Goal: Task Accomplishment & Management: Manage account settings

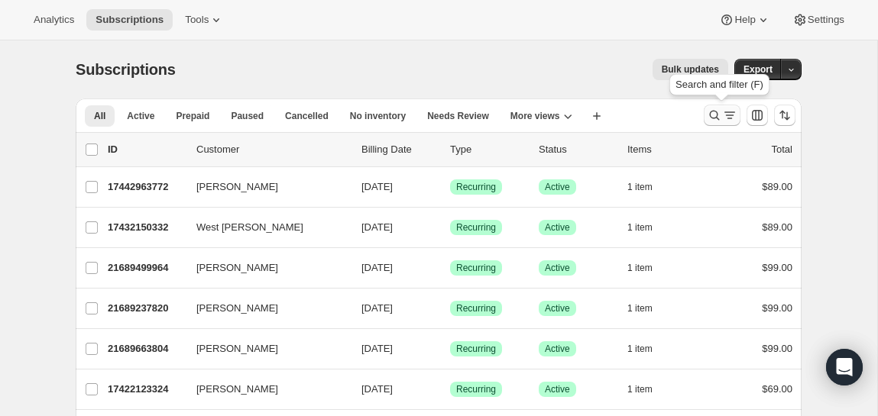
click at [726, 111] on icon "Search and filter results" at bounding box center [729, 115] width 15 height 15
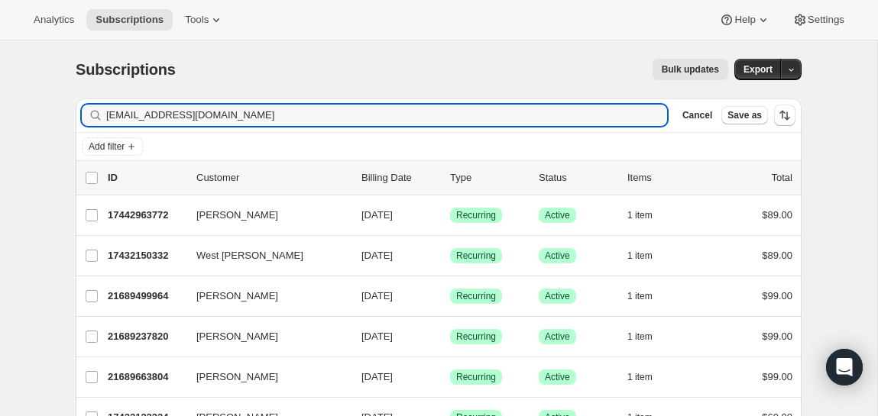
type input "[EMAIL_ADDRESS][DOMAIN_NAME]"
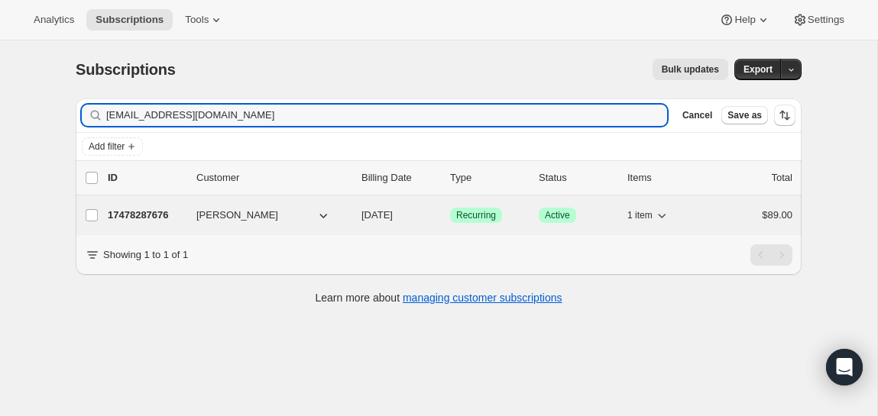
click at [141, 218] on p "17478287676" at bounding box center [146, 215] width 76 height 15
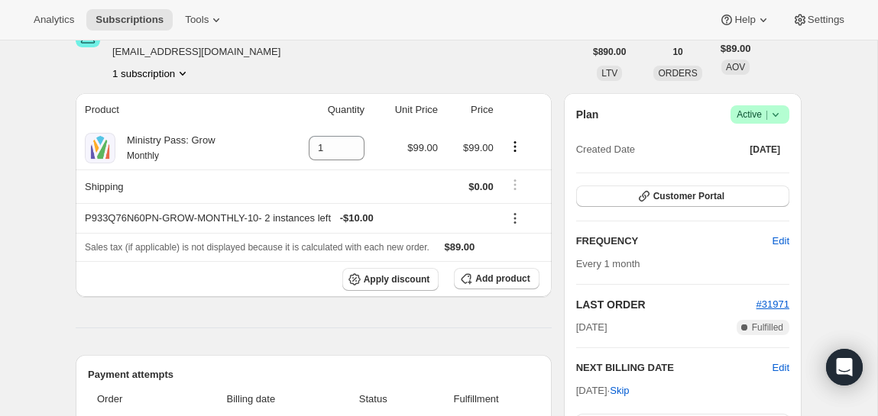
scroll to position [94, 0]
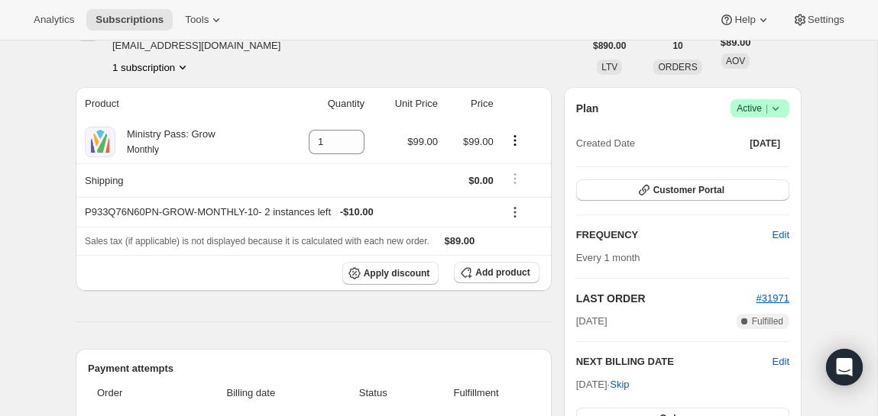
click at [782, 120] on div "Plan Success Active | Created Date [DATE]" at bounding box center [682, 126] width 213 height 55
click at [781, 109] on icon at bounding box center [775, 108] width 15 height 15
click at [755, 163] on span "Cancel subscription" at bounding box center [755, 164] width 86 height 11
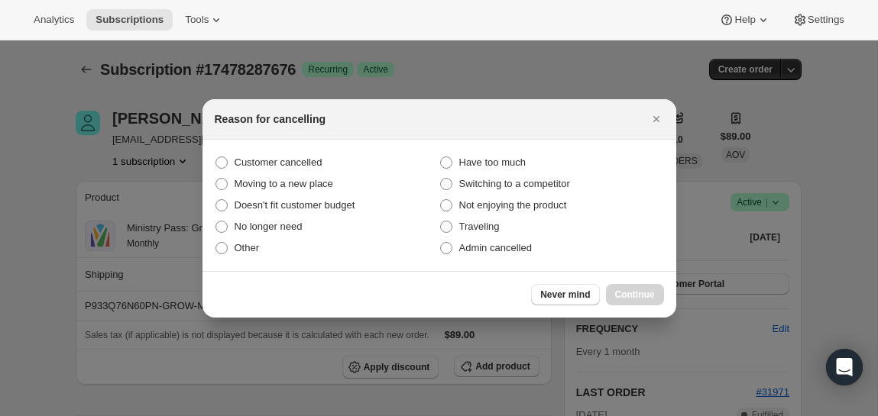
scroll to position [0, 0]
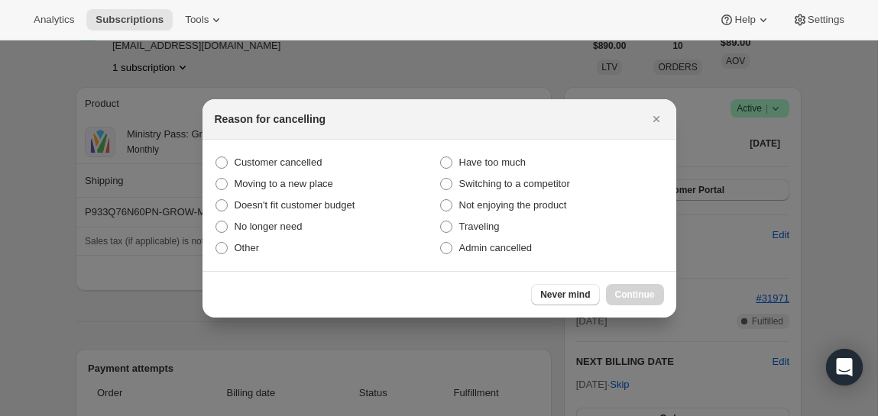
click at [312, 150] on section "Customer cancelled Have too much Moving to a new place Switching to a competito…" at bounding box center [439, 205] width 474 height 131
click at [306, 165] on span "Customer cancelled" at bounding box center [278, 162] width 88 height 11
click at [216, 157] on input "Customer cancelled" at bounding box center [215, 157] width 1 height 1
radio input "true"
click at [625, 305] on div "Never mind Continue" at bounding box center [439, 294] width 474 height 47
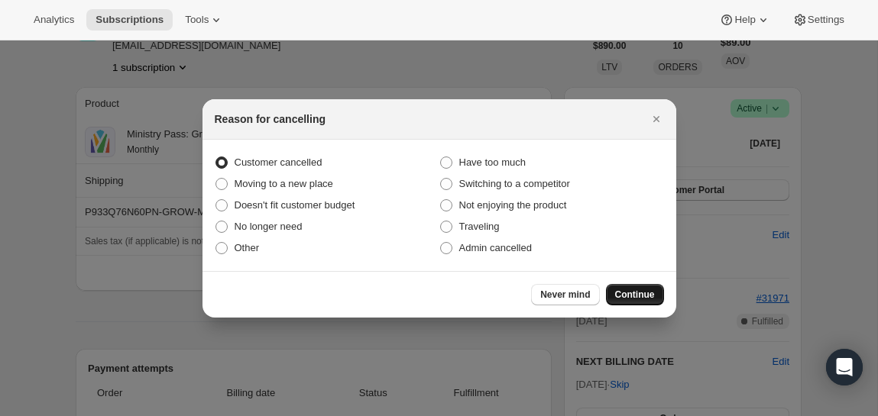
click at [624, 299] on span "Continue" at bounding box center [635, 295] width 40 height 12
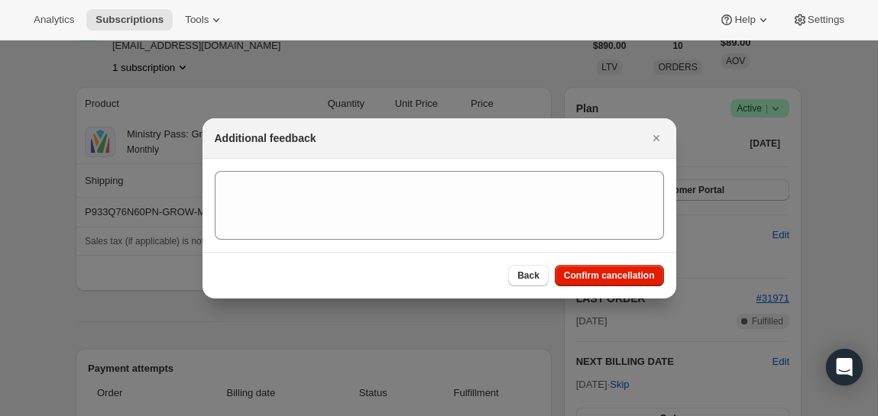
click at [467, 246] on section ":rbv:" at bounding box center [439, 205] width 474 height 93
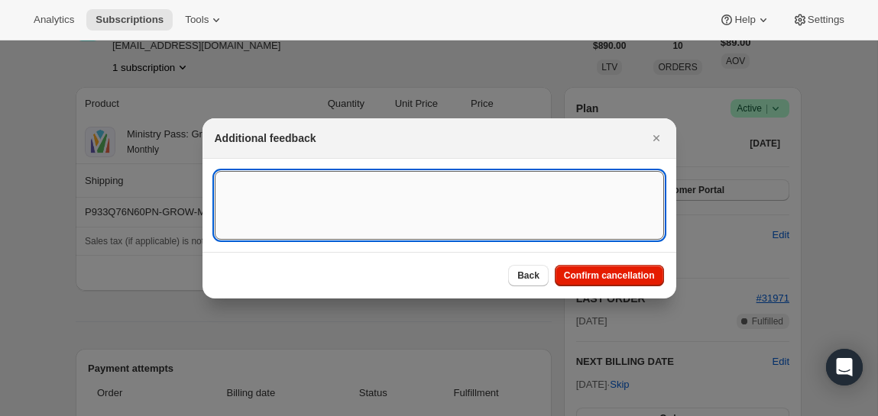
click at [467, 224] on textarea ":rbv:" at bounding box center [439, 205] width 449 height 69
type textarea "canceled on 8/15"
click at [632, 280] on span "Confirm cancellation" at bounding box center [609, 276] width 91 height 12
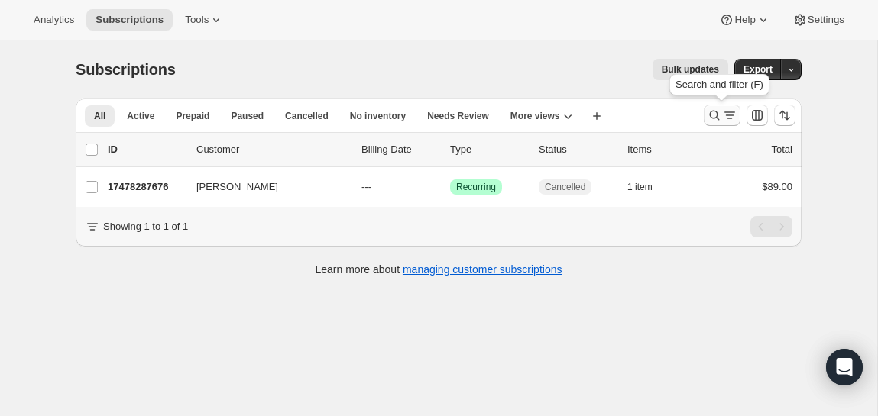
click at [722, 114] on icon "Search and filter results" at bounding box center [729, 115] width 15 height 15
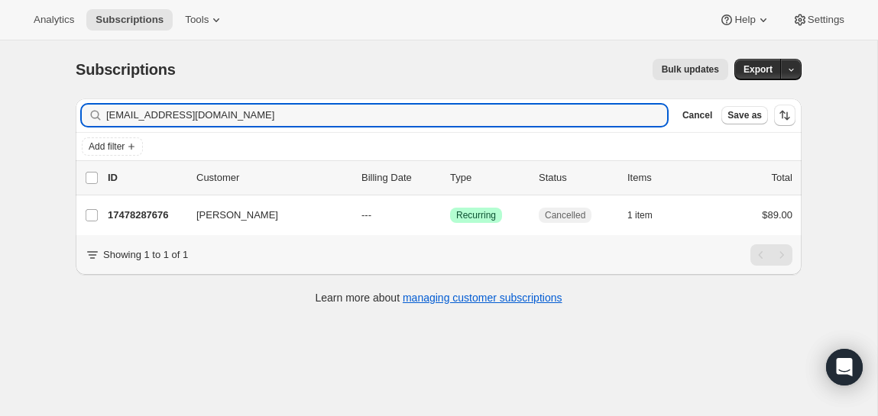
type input "[EMAIL_ADDRESS][DOMAIN_NAME]"
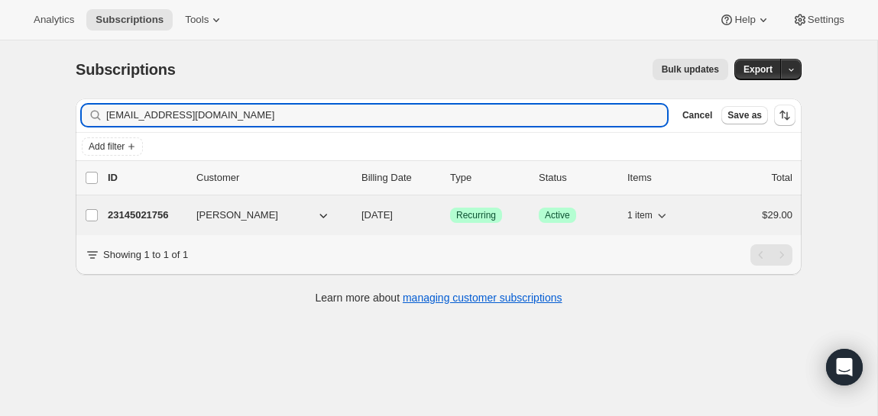
click at [128, 217] on p "23145021756" at bounding box center [146, 215] width 76 height 15
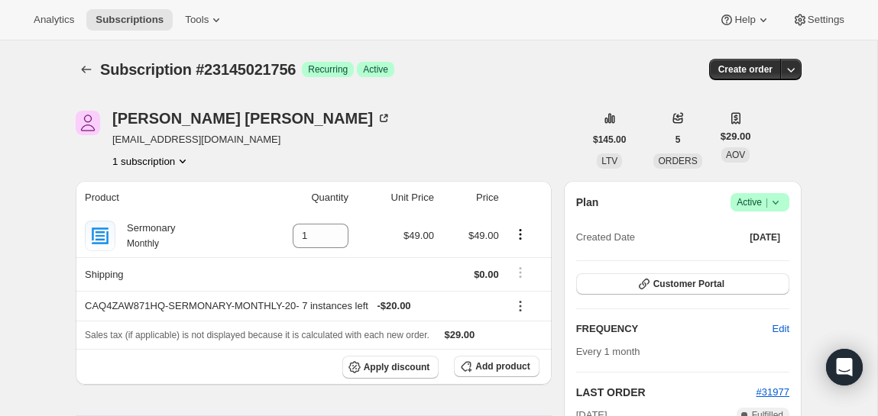
click at [779, 206] on icon at bounding box center [775, 202] width 15 height 15
click at [749, 260] on span "Cancel subscription" at bounding box center [755, 258] width 86 height 11
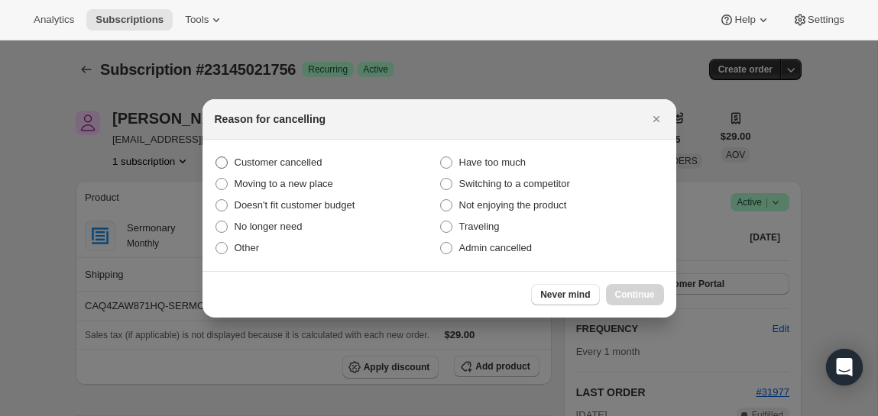
click at [298, 158] on span "Customer cancelled" at bounding box center [278, 162] width 88 height 11
click at [216, 157] on input "Customer cancelled" at bounding box center [215, 157] width 1 height 1
radio input "true"
click at [628, 304] on button "Continue" at bounding box center [635, 294] width 58 height 21
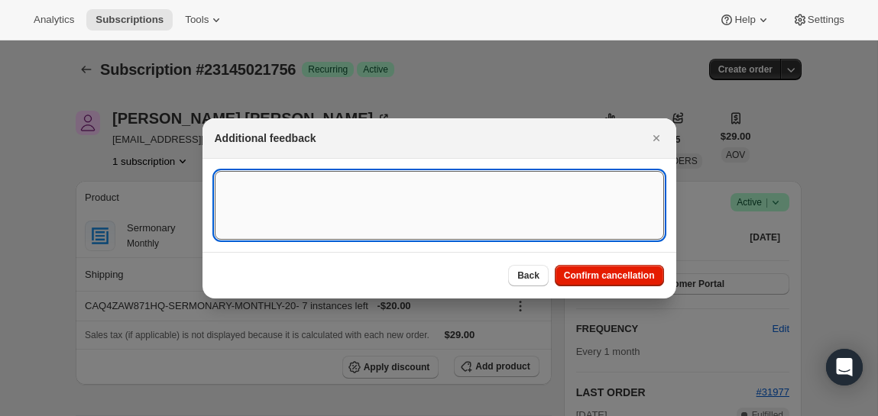
click at [451, 195] on textarea ":ri8:" at bounding box center [439, 205] width 449 height 69
type textarea "s"
type textarea "SC Canceled on 8/15"
click at [597, 277] on span "Confirm cancellation" at bounding box center [609, 276] width 91 height 12
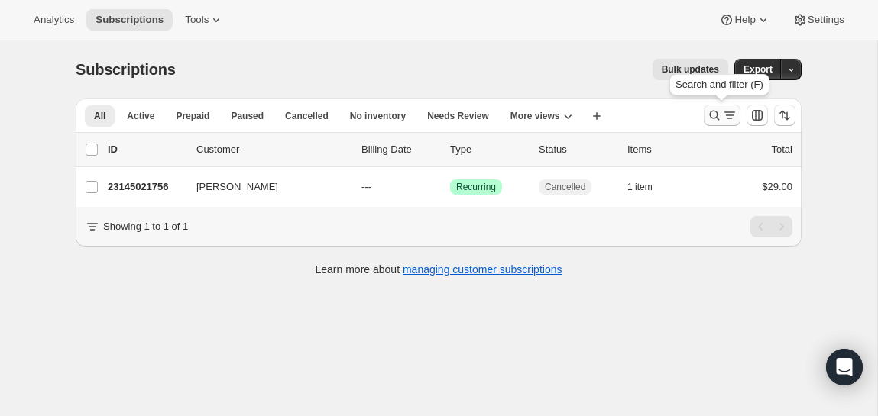
click at [719, 120] on icon "Search and filter results" at bounding box center [714, 115] width 15 height 15
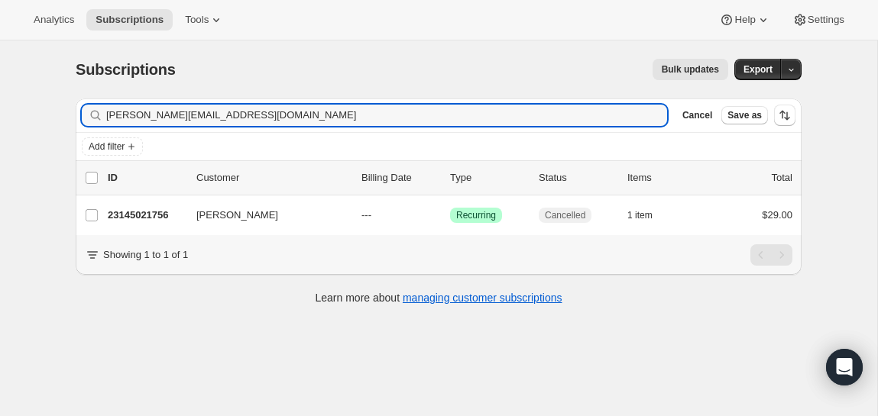
type input "[PERSON_NAME][EMAIL_ADDRESS][DOMAIN_NAME]"
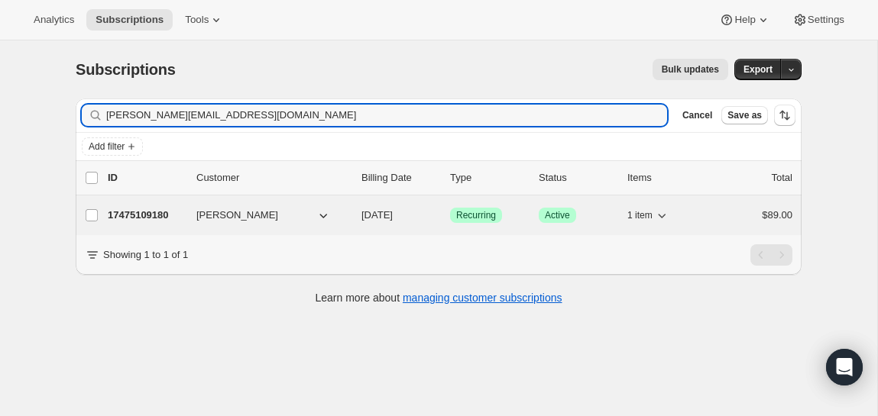
click at [132, 212] on p "17475109180" at bounding box center [146, 215] width 76 height 15
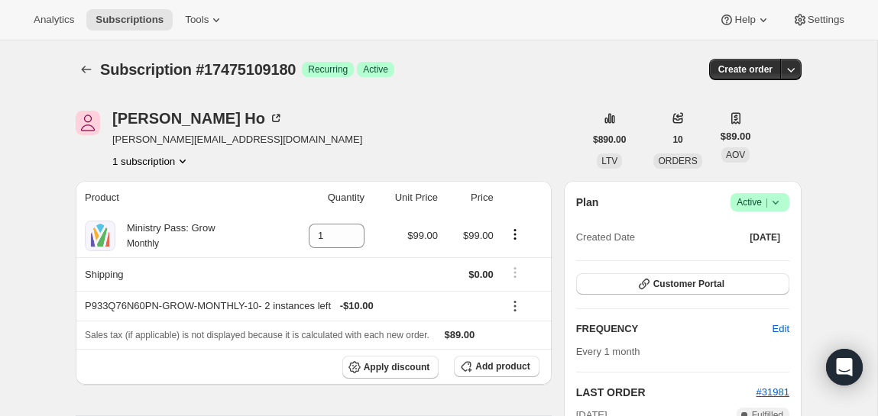
click at [778, 204] on icon at bounding box center [775, 202] width 15 height 15
click at [753, 263] on span "Cancel subscription" at bounding box center [755, 258] width 86 height 11
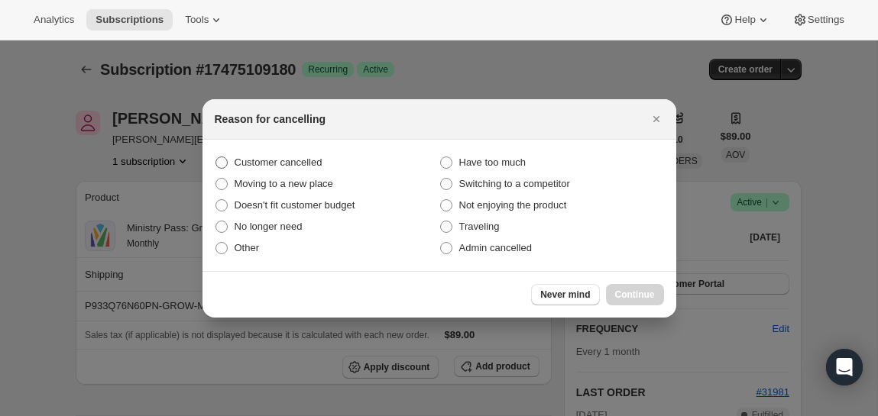
click at [250, 170] on label "Customer cancelled" at bounding box center [327, 162] width 225 height 21
click at [216, 157] on input "Customer cancelled" at bounding box center [215, 157] width 1 height 1
radio input "true"
click at [651, 293] on span "Continue" at bounding box center [635, 295] width 40 height 12
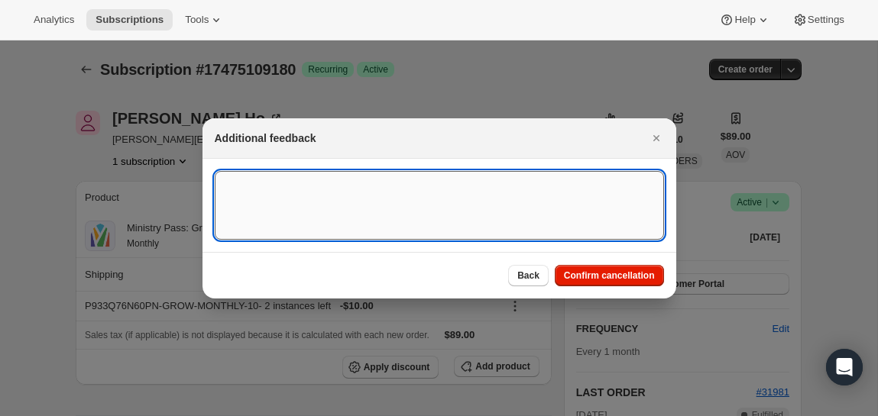
click at [451, 222] on textarea ":roh:" at bounding box center [439, 205] width 449 height 69
type textarea "SC Canceled on 8/15"
click at [603, 278] on span "Confirm cancellation" at bounding box center [609, 276] width 91 height 12
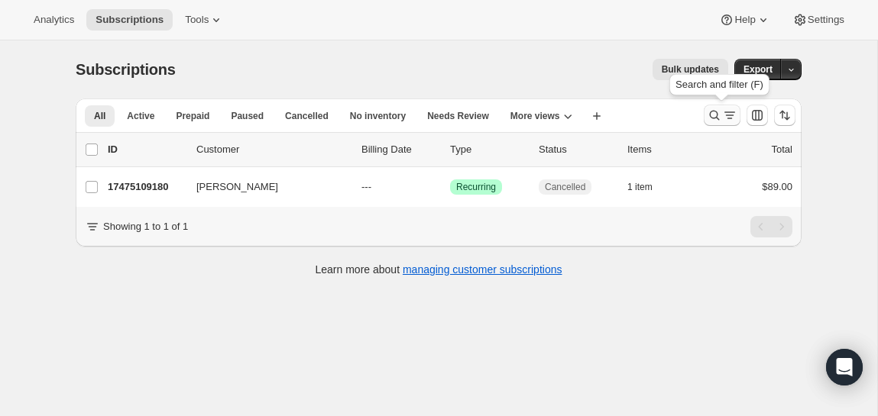
click at [710, 117] on icon "Search and filter results" at bounding box center [714, 115] width 15 height 15
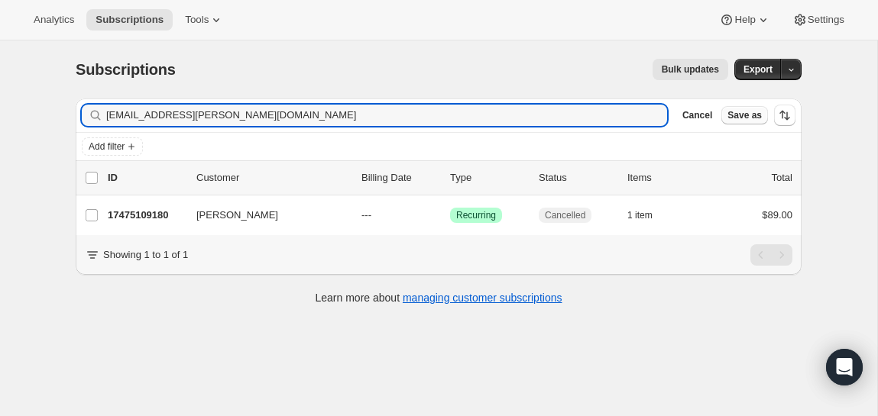
type input "[EMAIL_ADDRESS][PERSON_NAME][DOMAIN_NAME]"
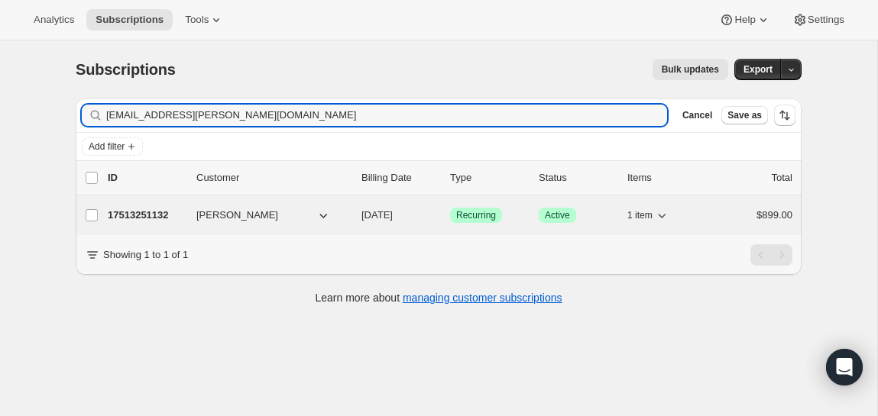
click at [136, 216] on p "17513251132" at bounding box center [146, 215] width 76 height 15
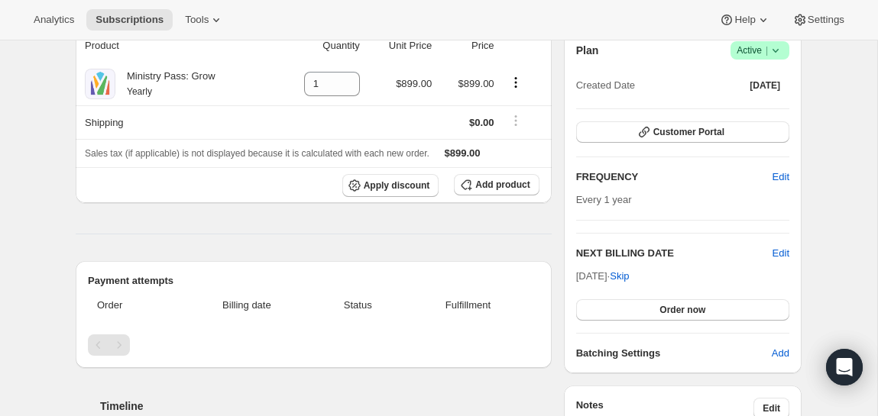
scroll to position [64, 0]
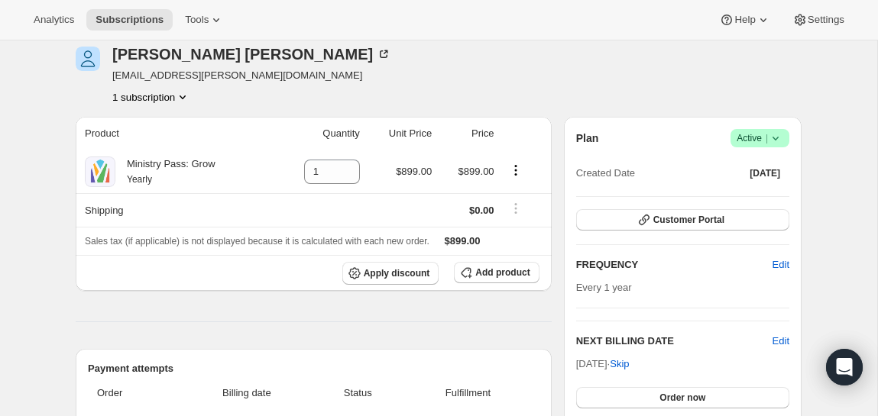
click at [781, 131] on icon at bounding box center [775, 138] width 15 height 15
click at [775, 185] on button "Cancel subscription" at bounding box center [754, 194] width 95 height 24
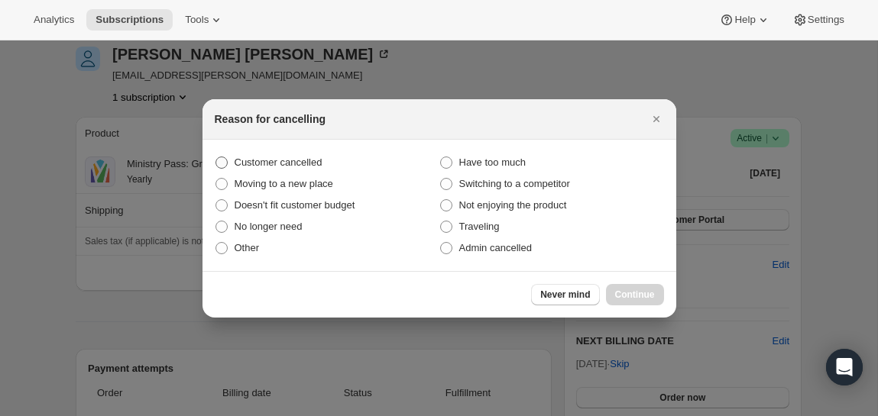
click at [259, 160] on span "Customer cancelled" at bounding box center [278, 162] width 88 height 11
click at [216, 157] on input "Customer cancelled" at bounding box center [215, 157] width 1 height 1
radio input "true"
click at [642, 301] on button "Continue" at bounding box center [635, 294] width 58 height 21
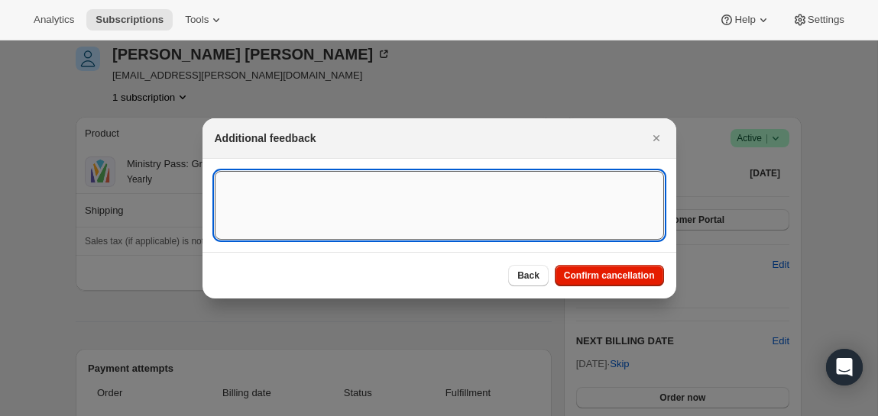
click at [409, 205] on textarea ":ruk:" at bounding box center [439, 205] width 449 height 69
type textarea "SC Canceled on 8/15"
click at [583, 267] on button "Confirm cancellation" at bounding box center [609, 275] width 109 height 21
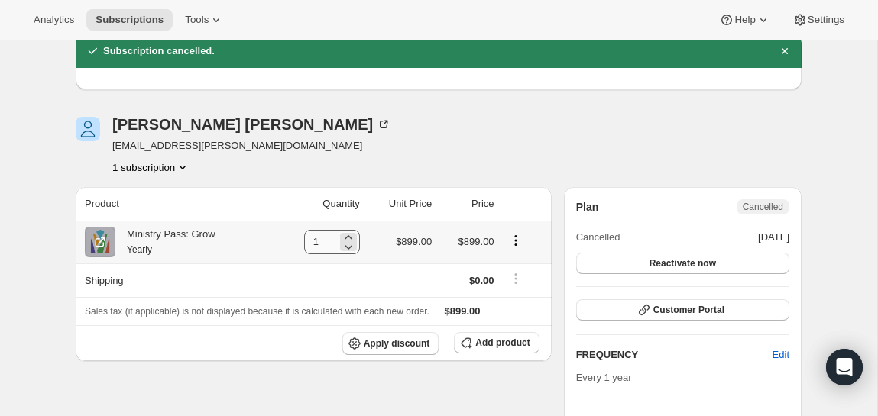
scroll to position [0, 0]
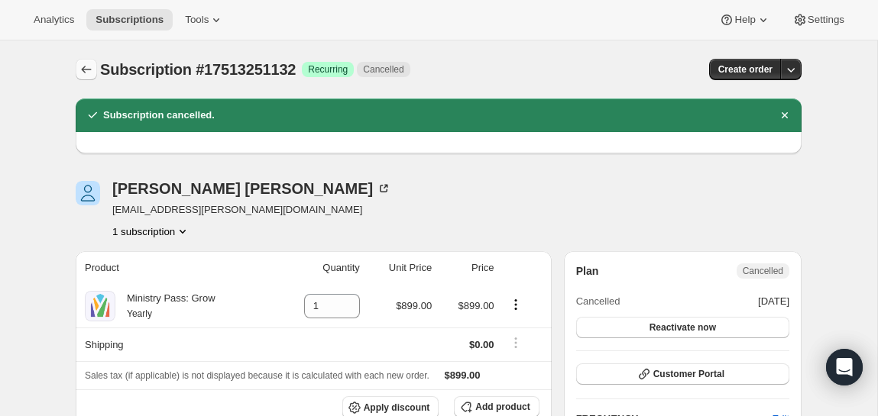
click at [76, 70] on button "Subscriptions" at bounding box center [86, 69] width 21 height 21
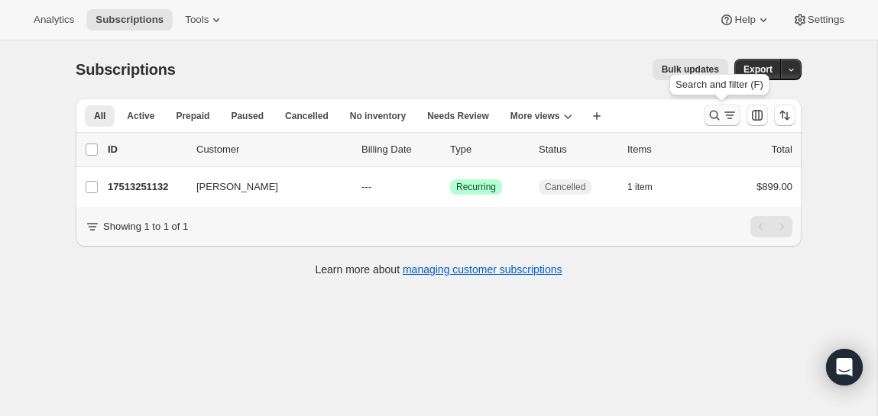
click at [710, 110] on icon "Search and filter results" at bounding box center [714, 115] width 15 height 15
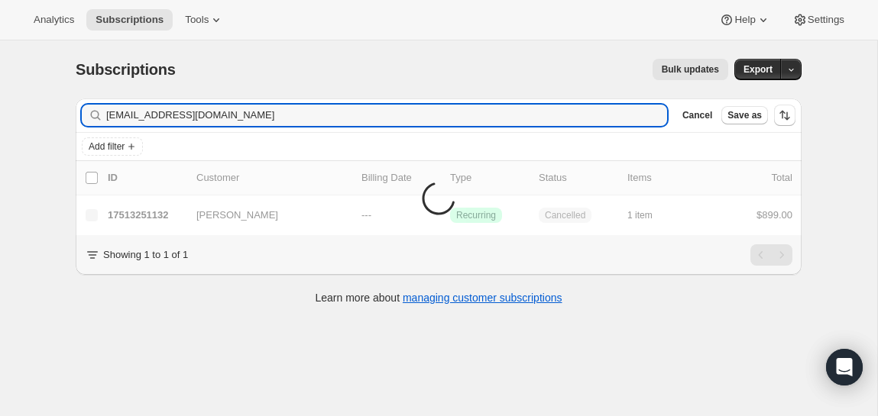
type input "[EMAIL_ADDRESS][DOMAIN_NAME]"
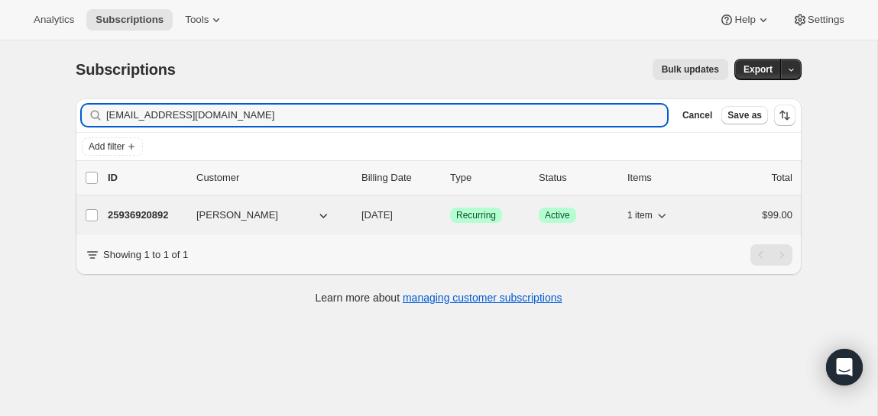
click at [143, 222] on p "25936920892" at bounding box center [146, 215] width 76 height 15
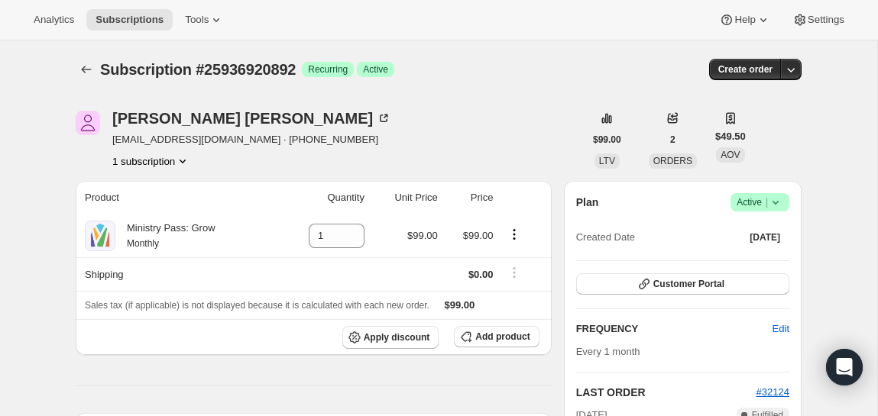
click at [773, 199] on icon at bounding box center [775, 202] width 15 height 15
click at [765, 265] on span "Cancel subscription" at bounding box center [755, 258] width 86 height 15
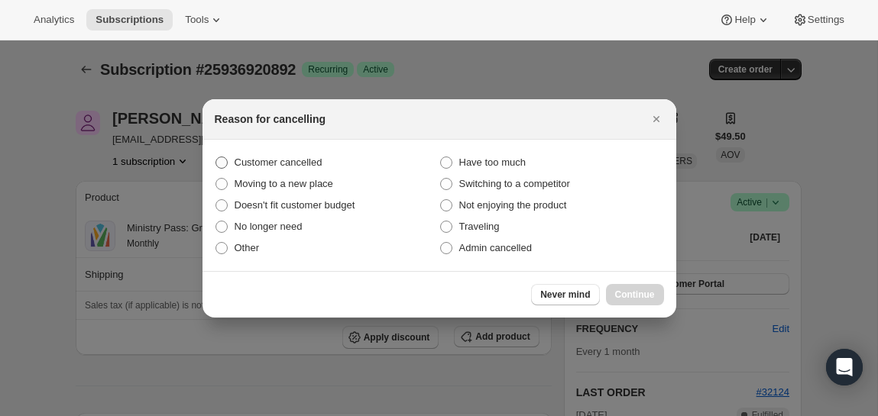
click at [272, 164] on span "Customer cancelled" at bounding box center [278, 162] width 88 height 11
click at [216, 157] on input "Customer cancelled" at bounding box center [215, 157] width 1 height 1
radio input "true"
click at [636, 289] on span "Continue" at bounding box center [635, 295] width 40 height 12
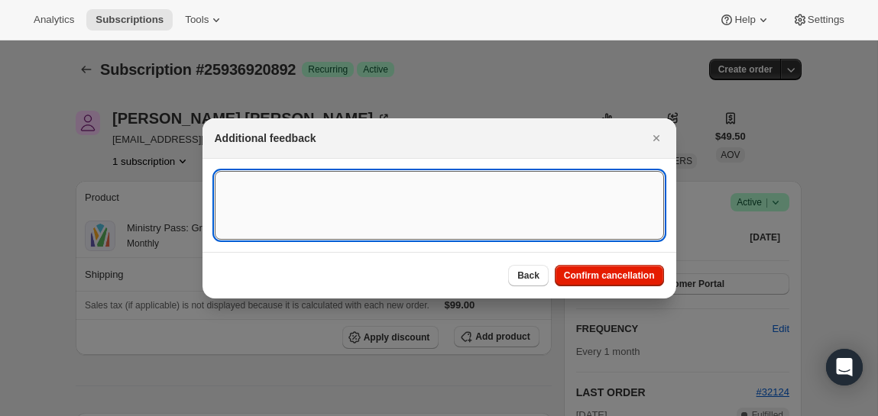
click at [487, 225] on textarea ":r14o:" at bounding box center [439, 205] width 449 height 69
type textarea "SC Canceled on 8/15"
click at [621, 272] on span "Confirm cancellation" at bounding box center [609, 276] width 91 height 12
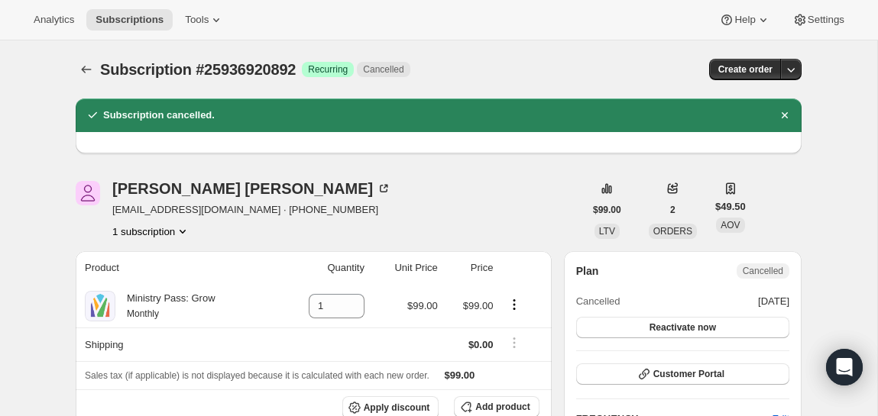
click at [79, 88] on div "Subscription #25936920892. This page is ready Subscription #25936920892 Success…" at bounding box center [439, 69] width 726 height 58
click at [80, 66] on icon "Subscriptions" at bounding box center [86, 69] width 15 height 15
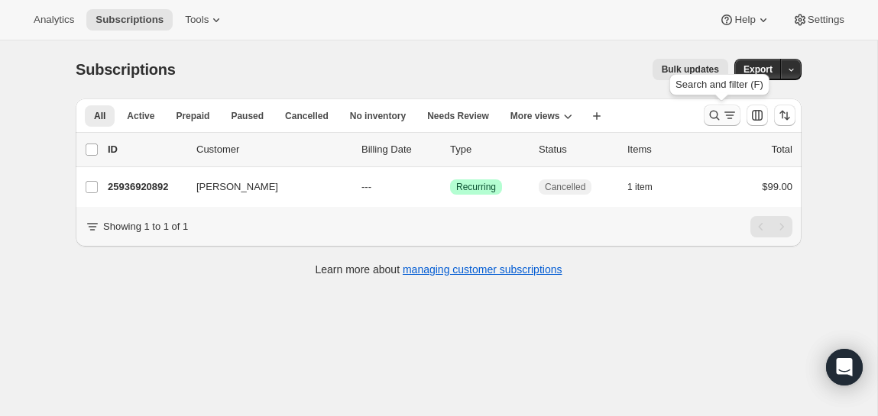
click at [733, 118] on icon "Search and filter results" at bounding box center [729, 115] width 15 height 15
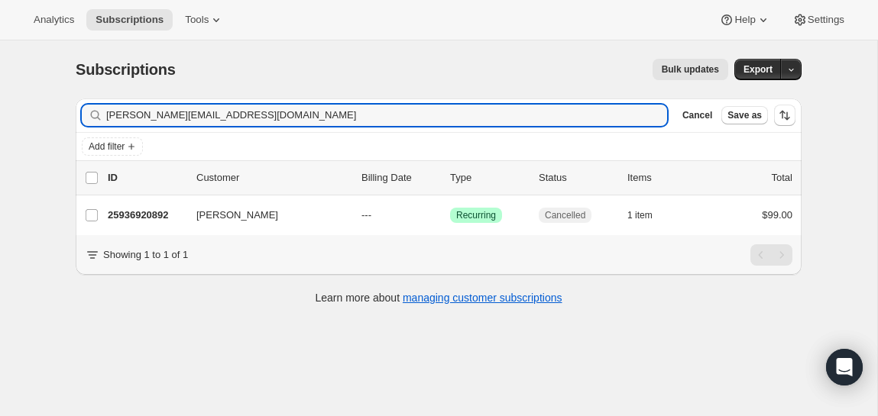
type input "[PERSON_NAME][EMAIL_ADDRESS][DOMAIN_NAME]"
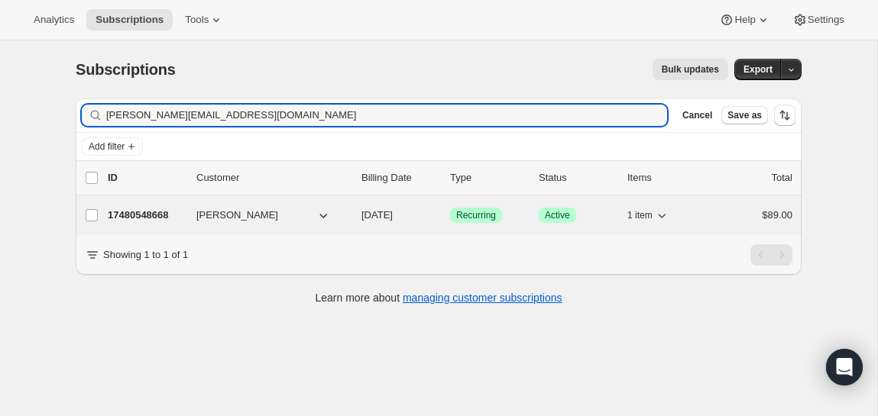
click at [142, 219] on p "17480548668" at bounding box center [146, 215] width 76 height 15
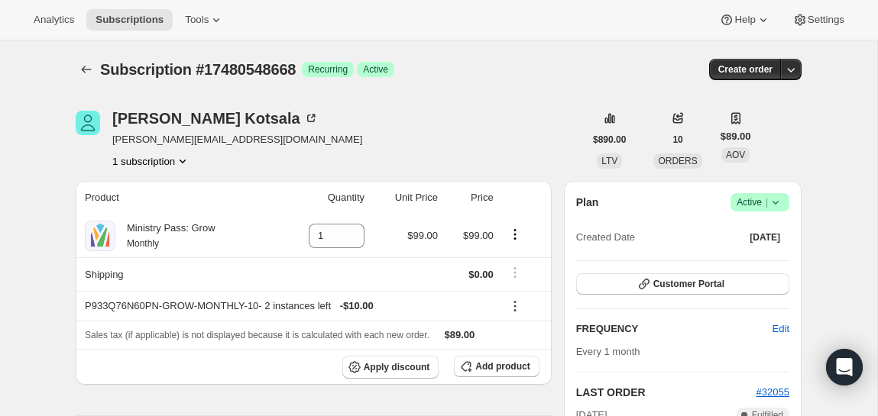
click at [781, 209] on icon at bounding box center [775, 202] width 15 height 15
click at [761, 258] on span "Cancel subscription" at bounding box center [755, 258] width 86 height 11
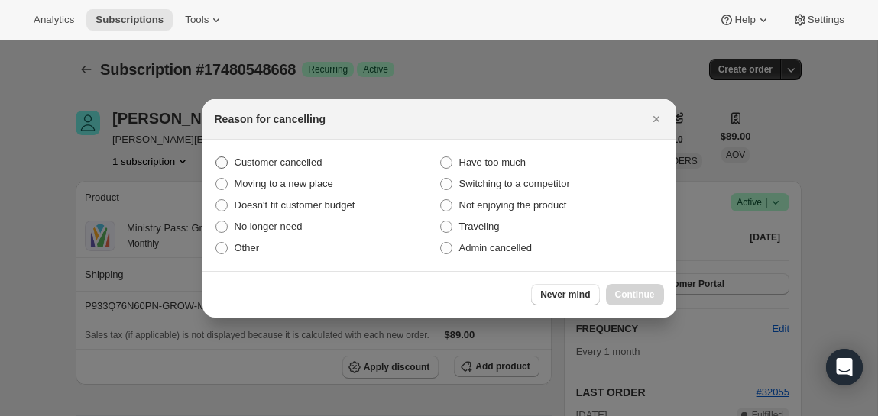
click at [284, 164] on span "Customer cancelled" at bounding box center [278, 162] width 88 height 11
click at [216, 157] on input "Customer cancelled" at bounding box center [215, 157] width 1 height 1
radio input "true"
click at [652, 299] on span "Continue" at bounding box center [635, 295] width 40 height 12
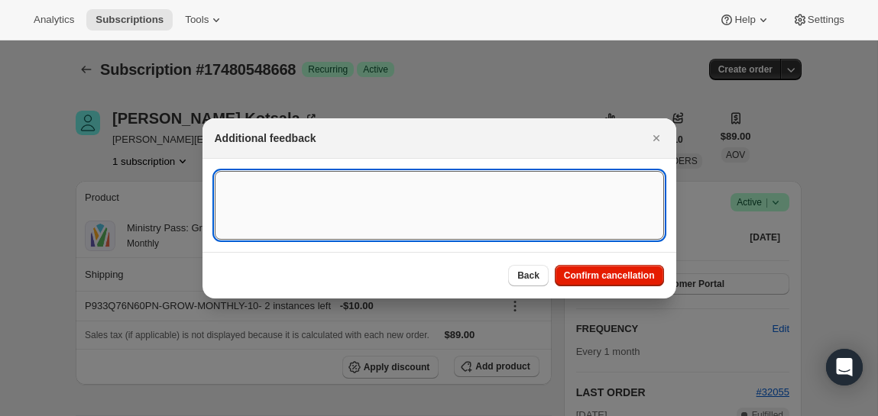
click at [425, 185] on textarea ":r1aq:" at bounding box center [439, 205] width 449 height 69
type textarea "Canceled on 8/15"
click at [574, 275] on span "Confirm cancellation" at bounding box center [609, 276] width 91 height 12
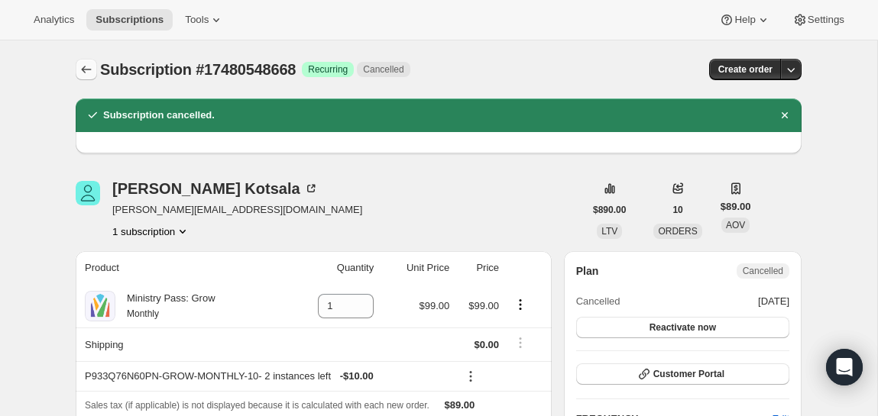
click at [91, 66] on icon "Subscriptions" at bounding box center [86, 69] width 15 height 15
